Goal: Information Seeking & Learning: Learn about a topic

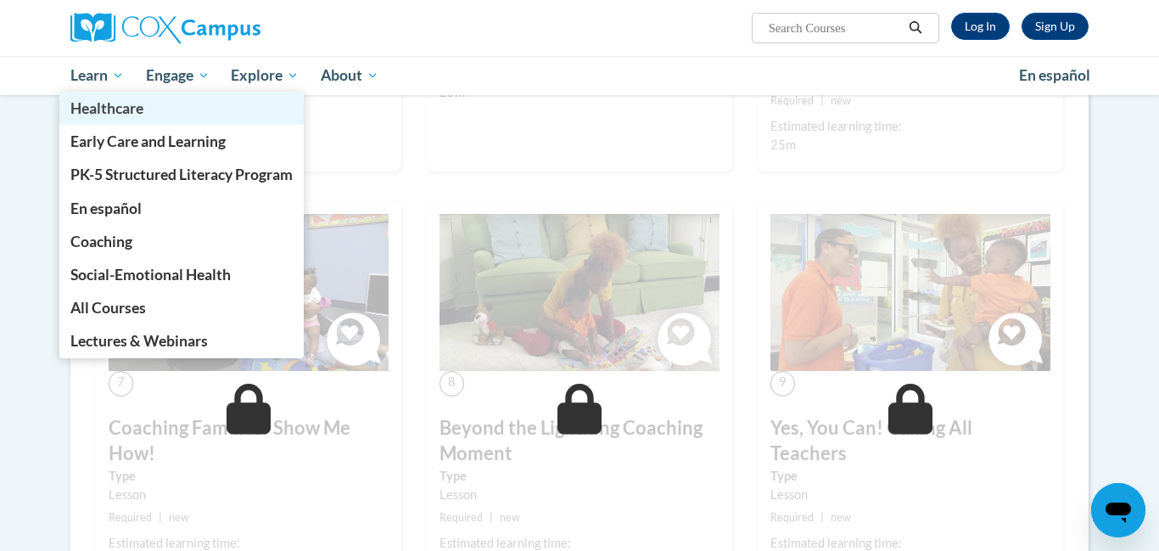
scroll to position [1052, 0]
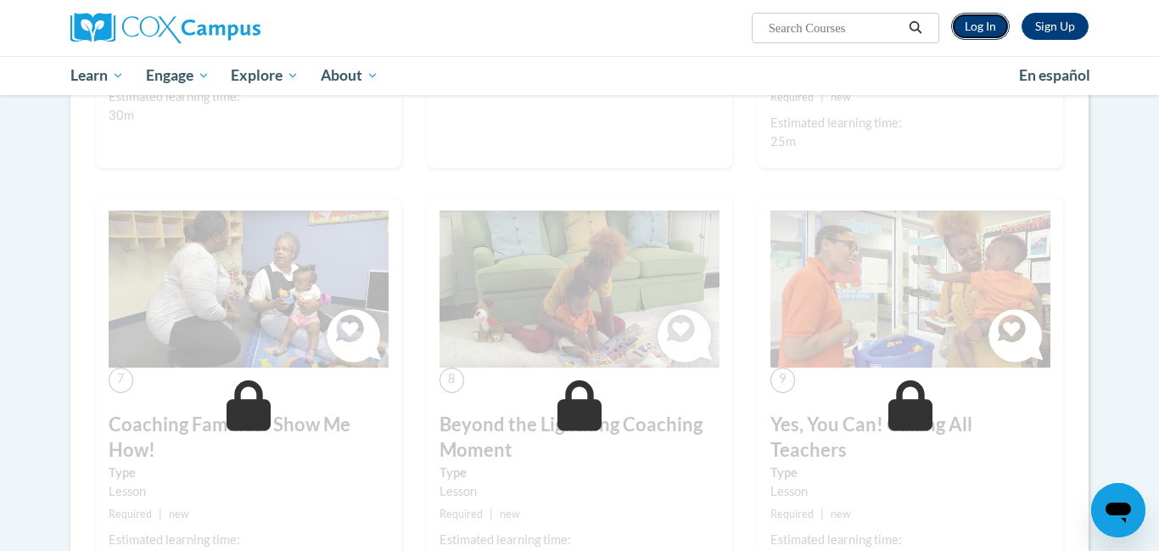
click at [981, 20] on link "Log In" at bounding box center [980, 26] width 59 height 27
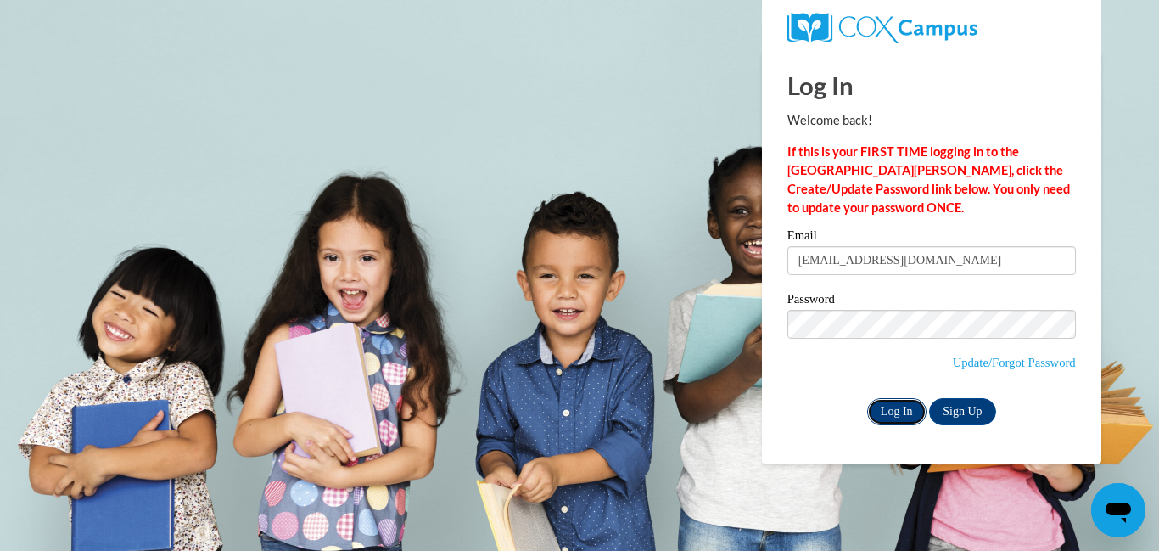
click at [902, 409] on input "Log In" at bounding box center [896, 411] width 59 height 27
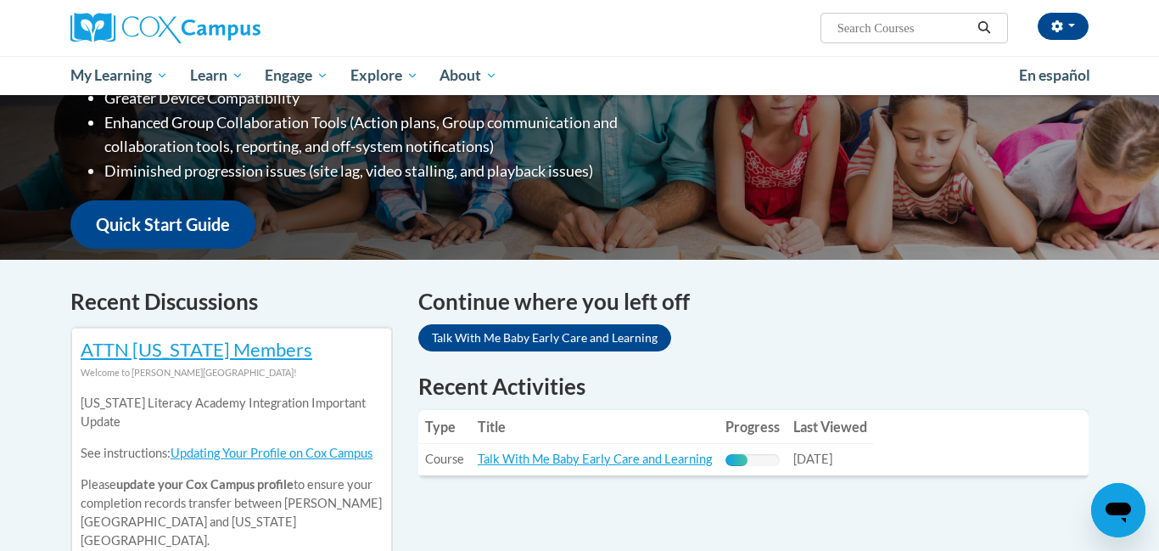
scroll to position [339, 0]
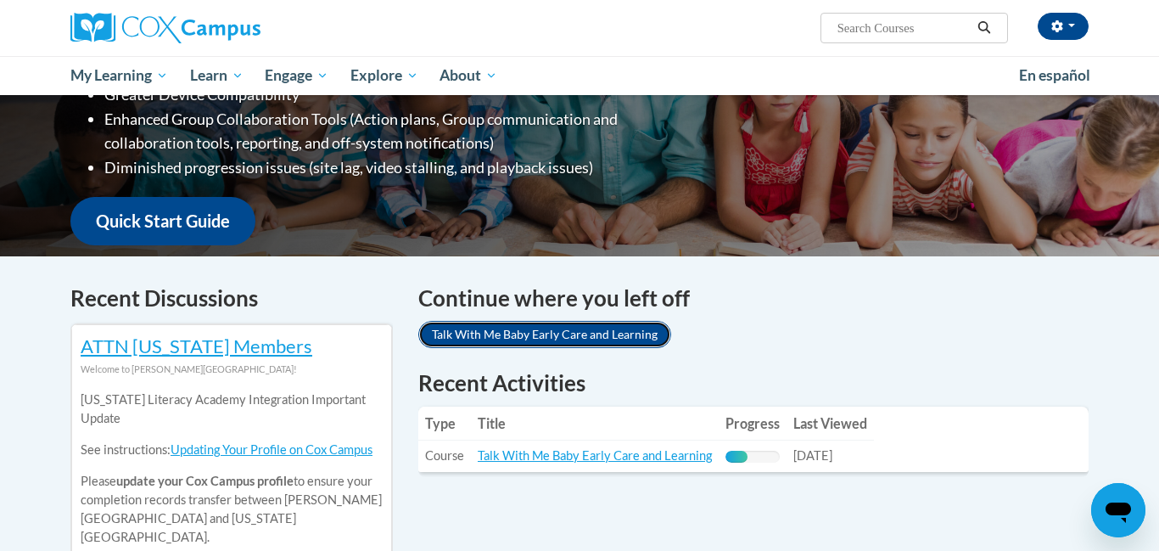
click at [609, 333] on link "Talk With Me Baby Early Care and Learning" at bounding box center [544, 334] width 253 height 27
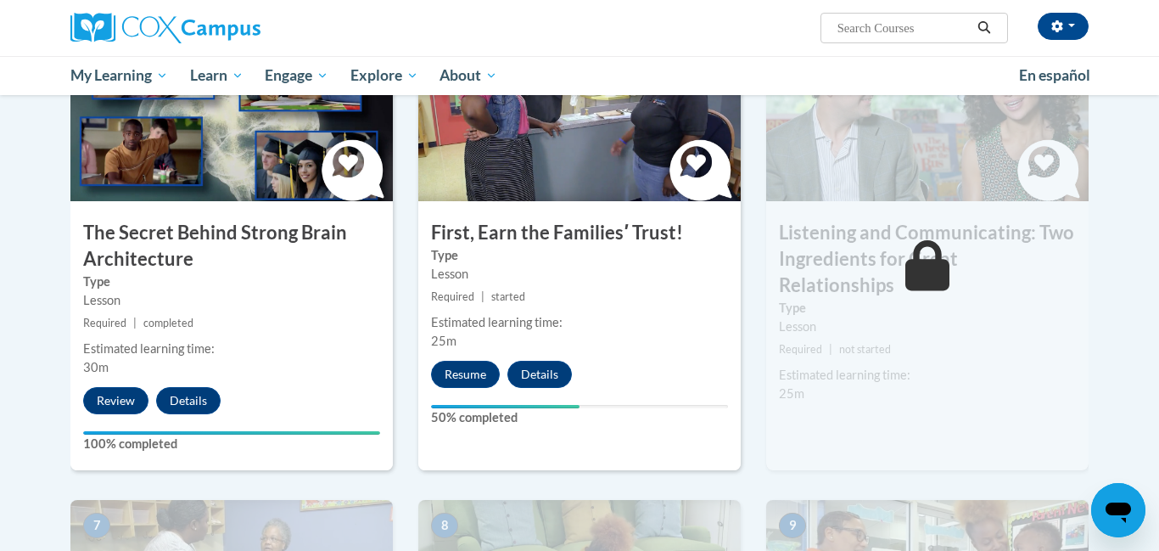
scroll to position [882, 0]
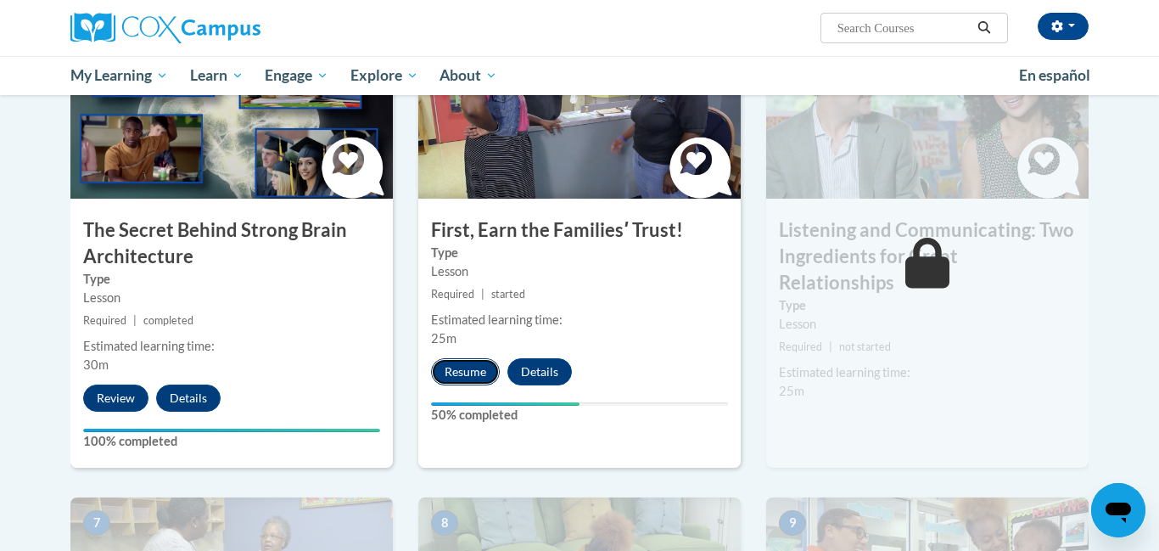
click at [469, 367] on button "Resume" at bounding box center [465, 371] width 69 height 27
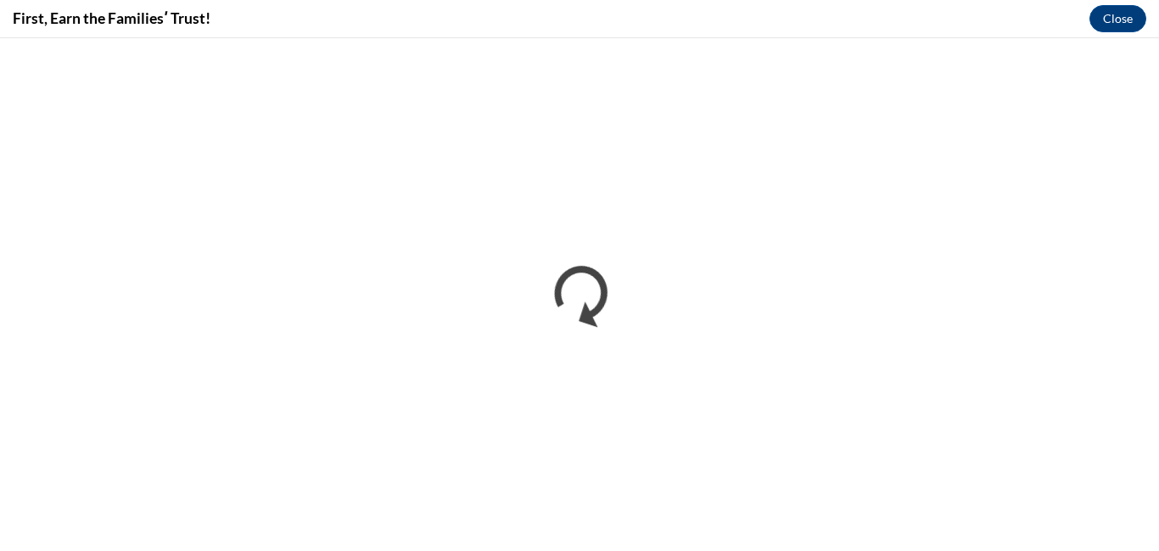
scroll to position [0, 0]
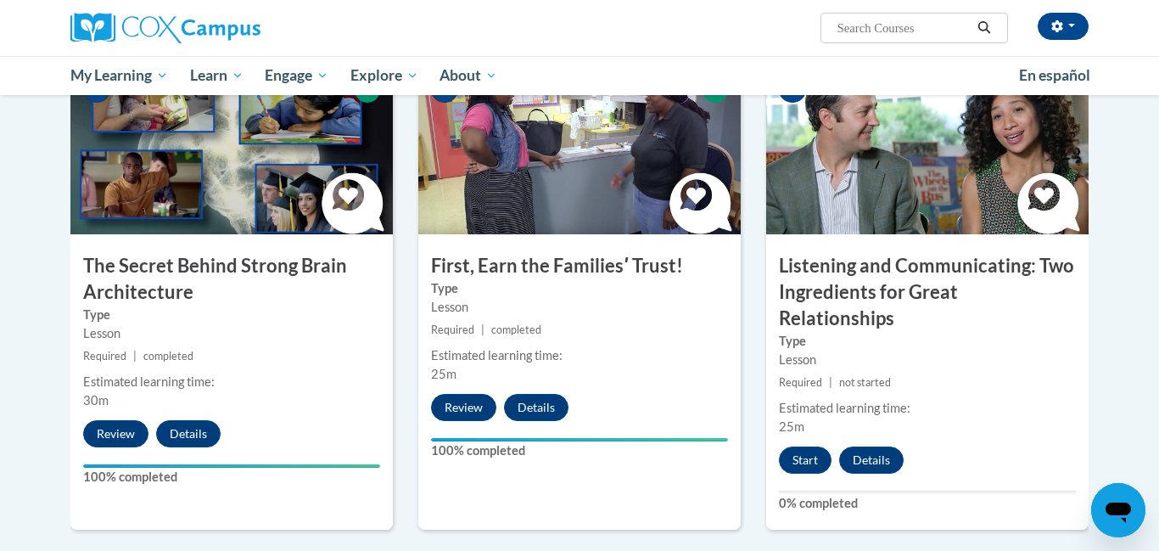
scroll to position [848, 0]
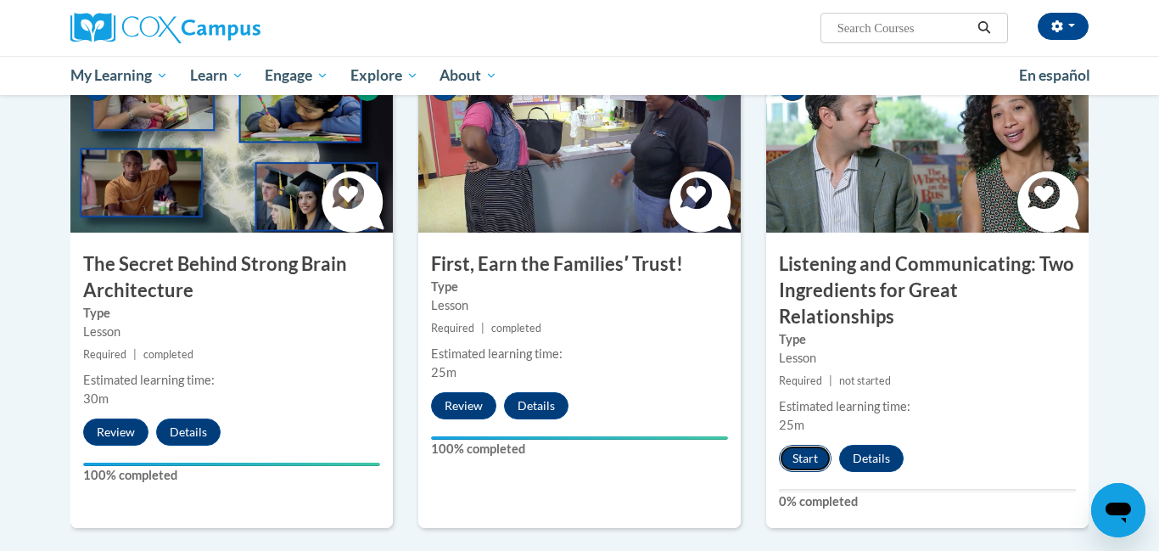
click at [810, 445] on button "Start" at bounding box center [805, 458] width 53 height 27
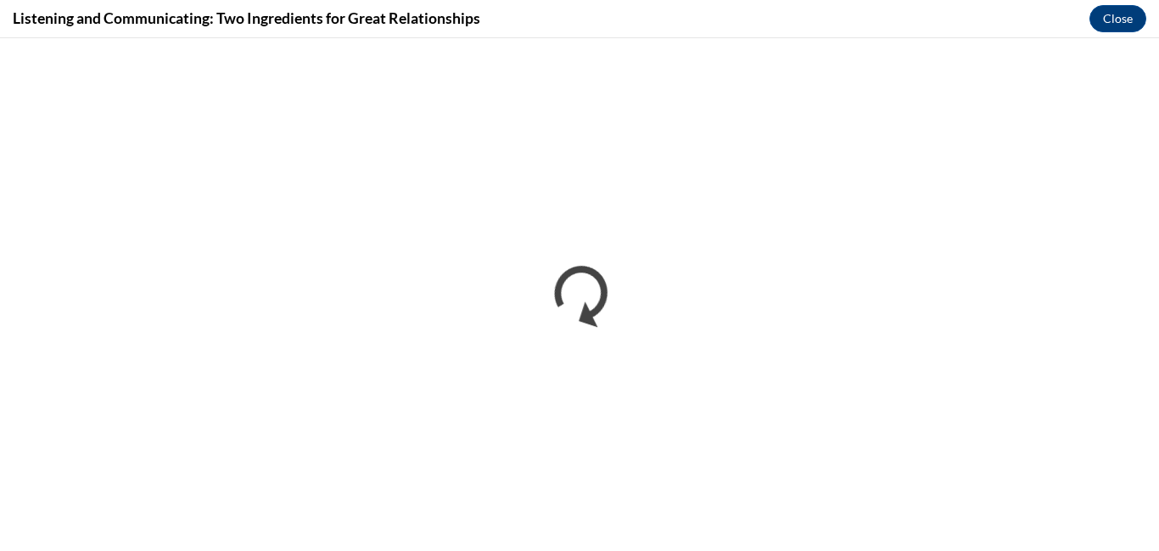
scroll to position [0, 0]
